Goal: Obtain resource: Obtain resource

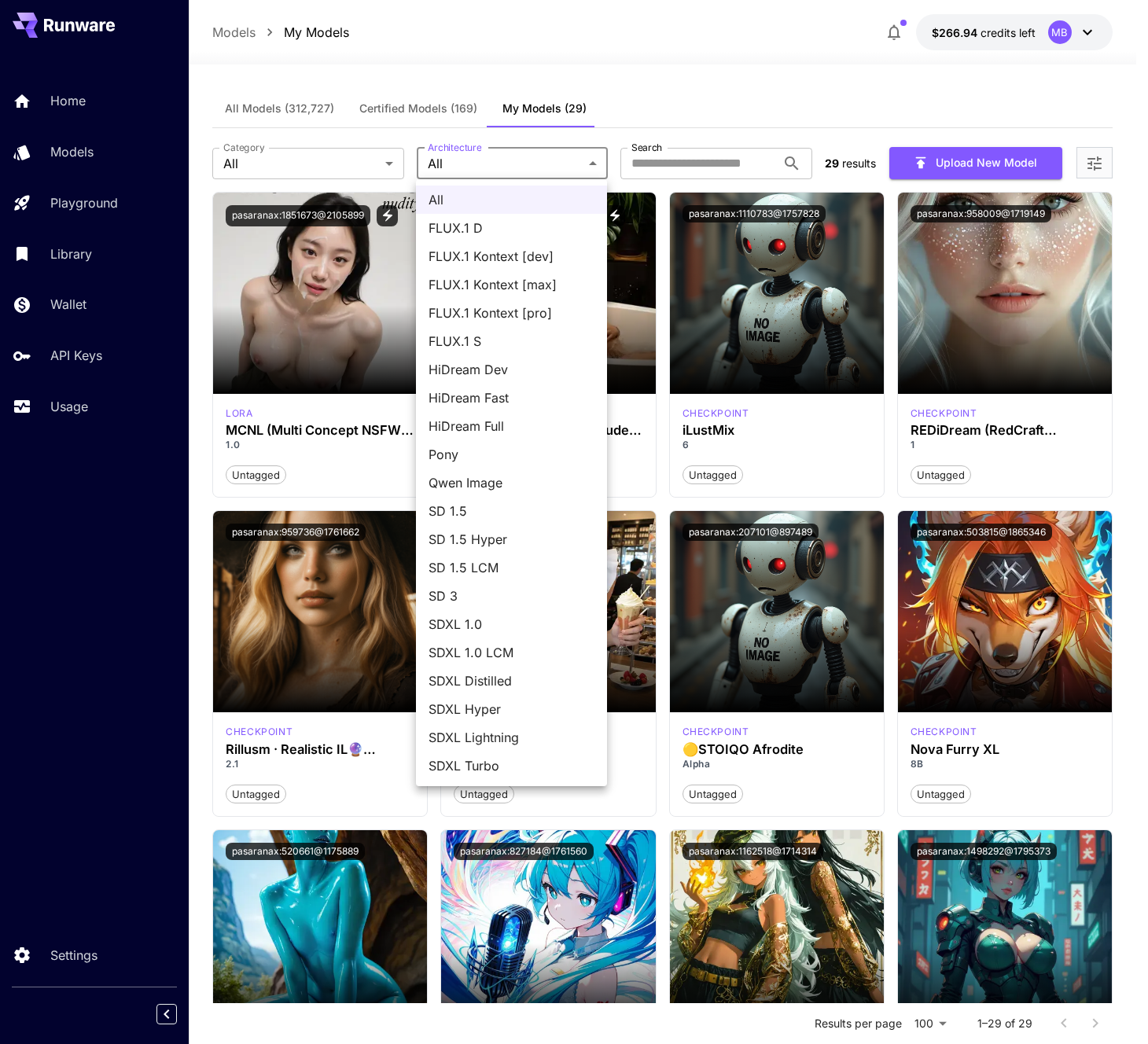
click at [686, 70] on div at bounding box center [574, 522] width 1148 height 1044
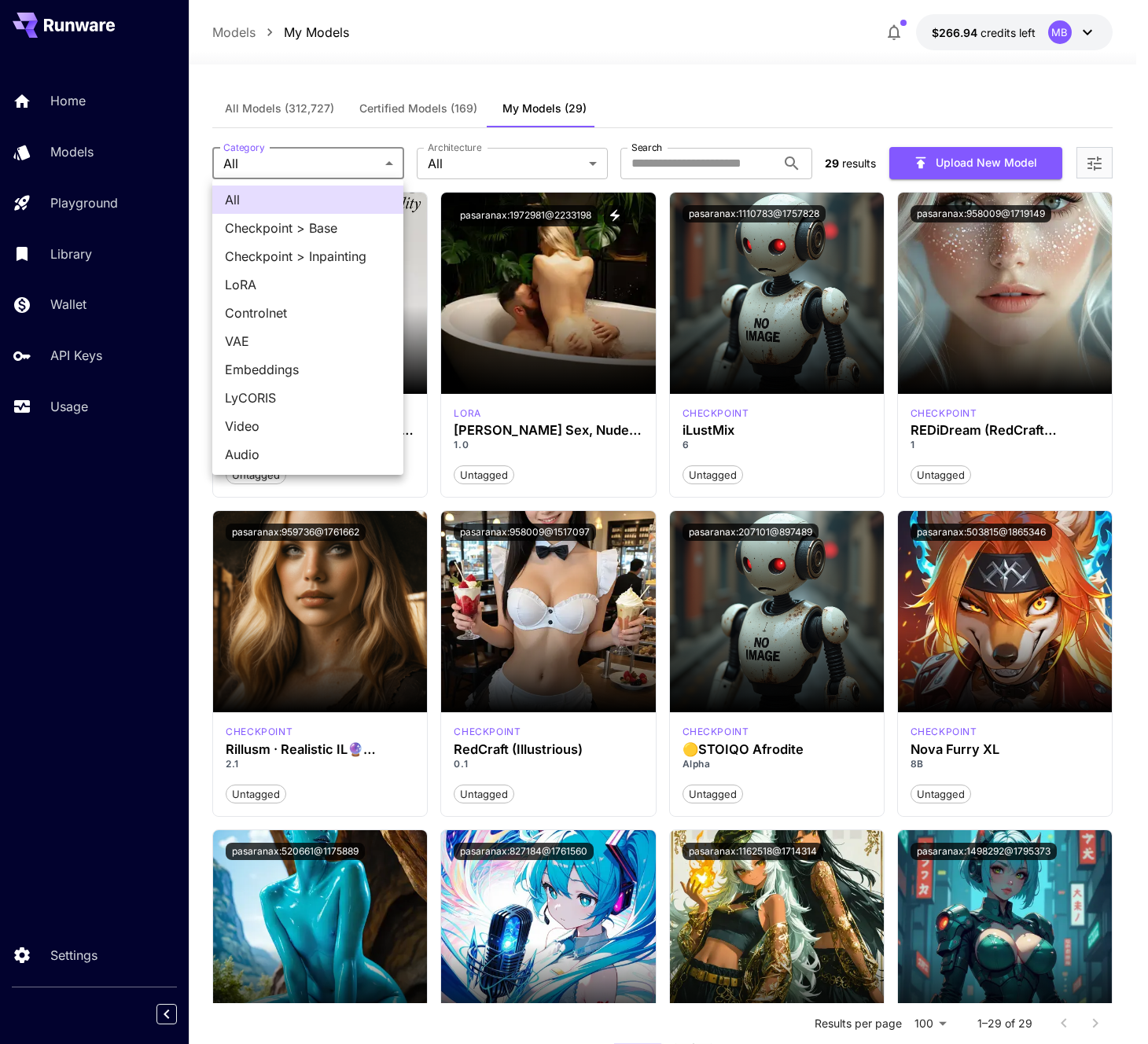
click at [326, 277] on span "LoRA" at bounding box center [308, 284] width 166 height 19
type input "****"
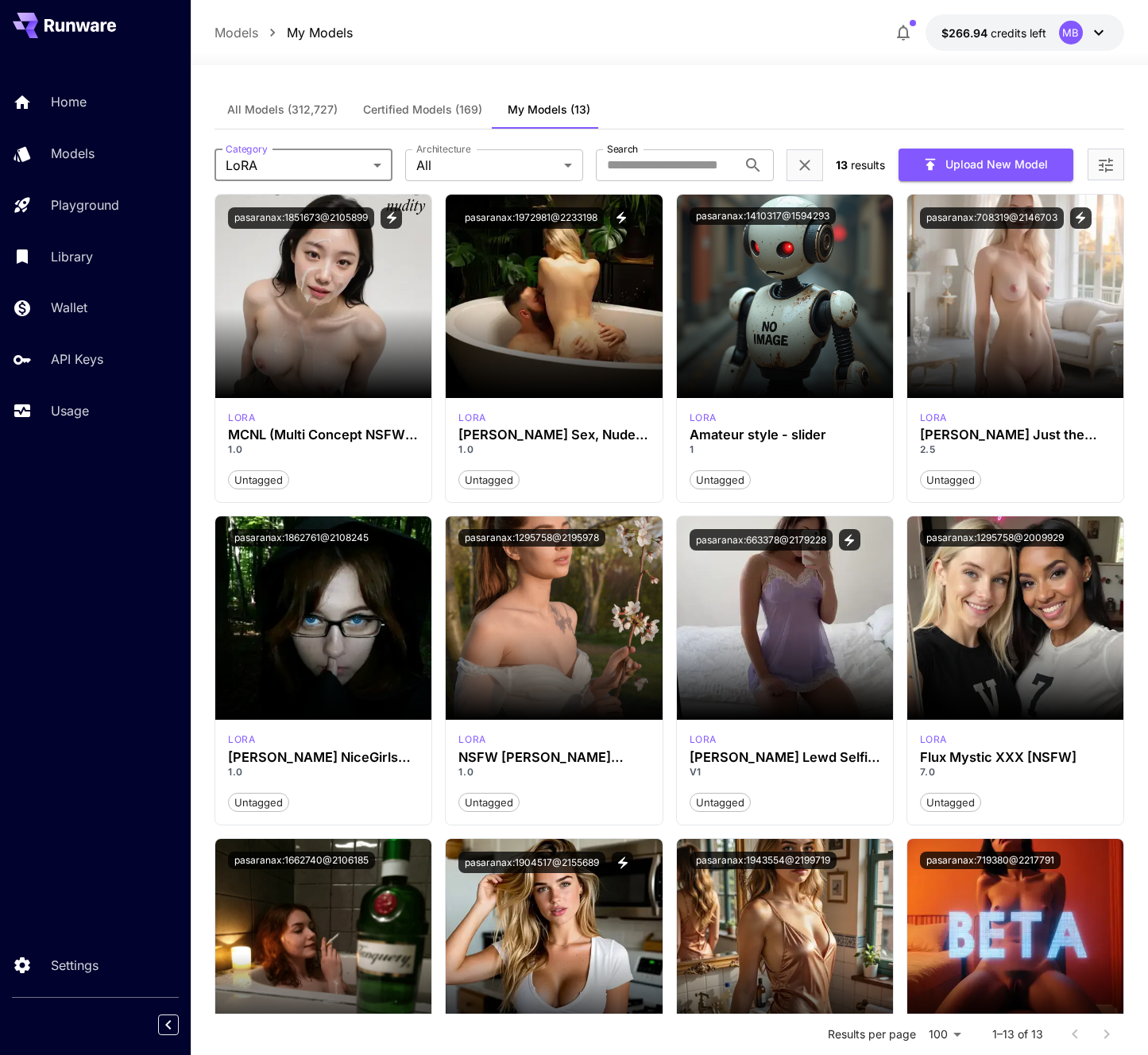
click at [668, 354] on div "pasaranax:1851673@2105899 lora MCNL (Multi Concept NSFW Lora) [Qwen Image] 1.0 …" at bounding box center [669, 832] width 910 height 1278
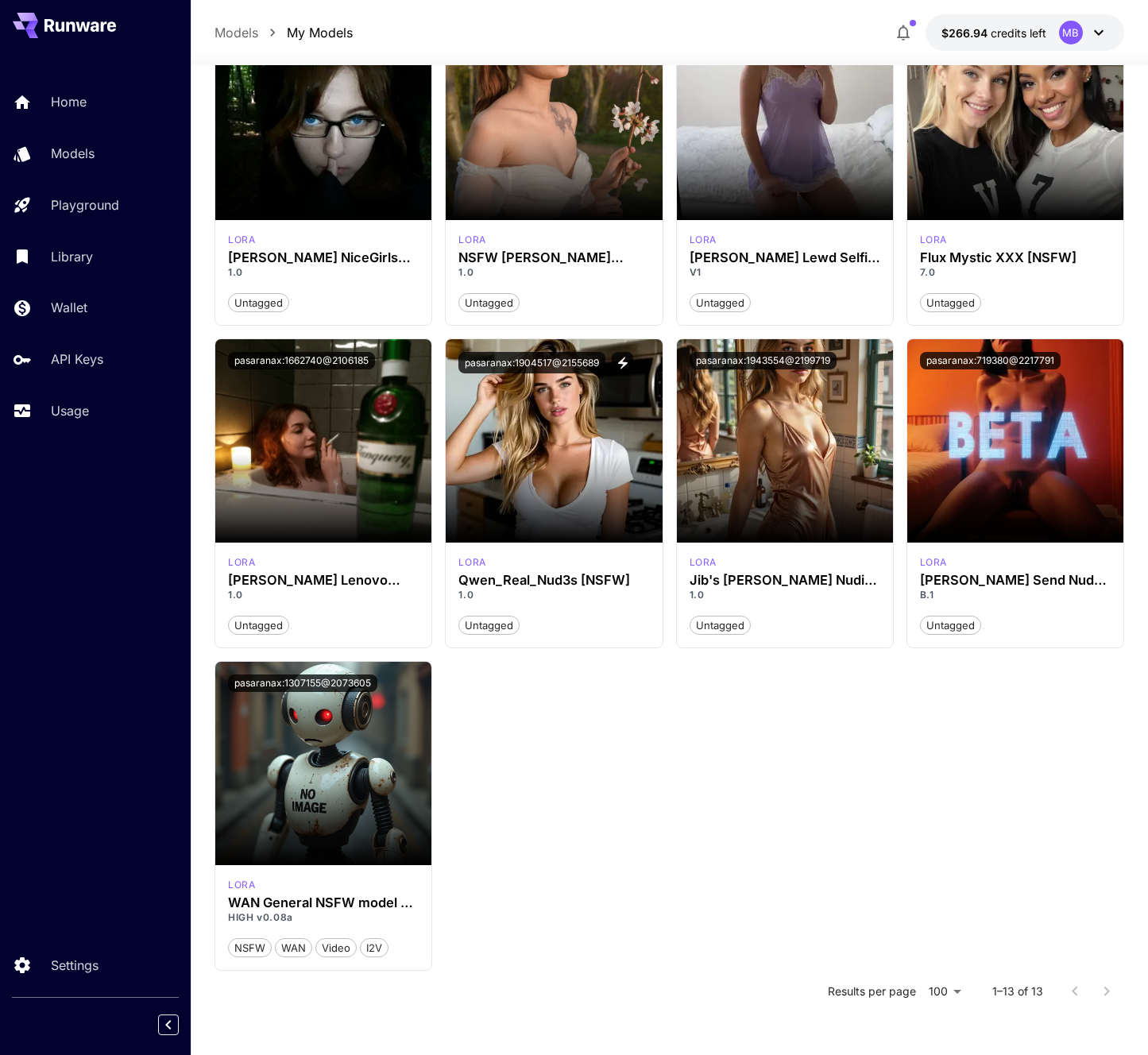
scroll to position [503, 0]
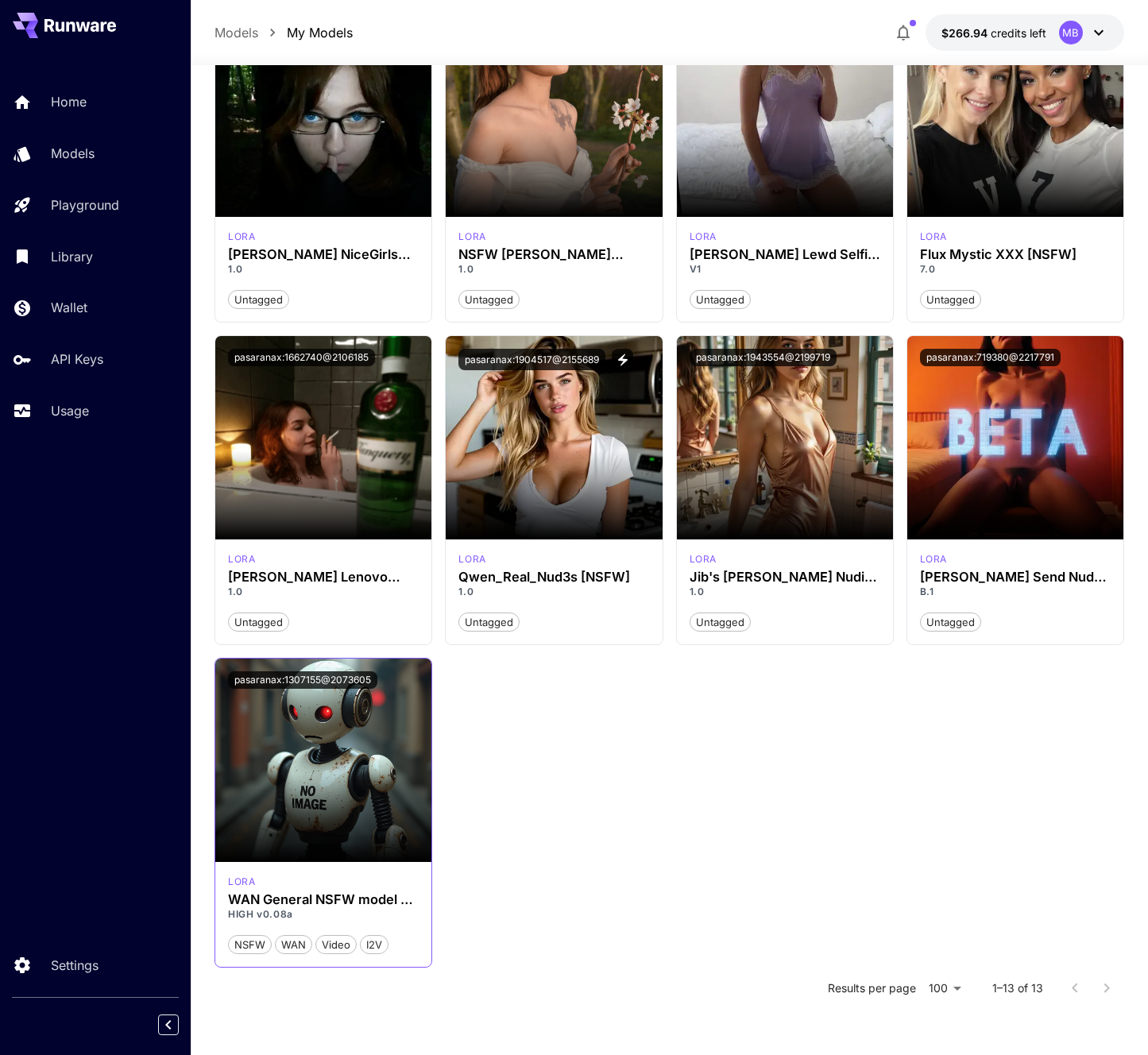
click at [334, 801] on section at bounding box center [323, 817] width 216 height 89
click at [510, 799] on div "pasaranax:1851673@2105899 lora MCNL (Multi Concept NSFW Lora) [Qwen Image] 1.0 …" at bounding box center [669, 329] width 910 height 1278
click at [598, 762] on div "pasaranax:1851673@2105899 lora MCNL (Multi Concept NSFW Lora) [Qwen Image] 1.0 …" at bounding box center [669, 329] width 910 height 1278
